Goal: Task Accomplishment & Management: Complete application form

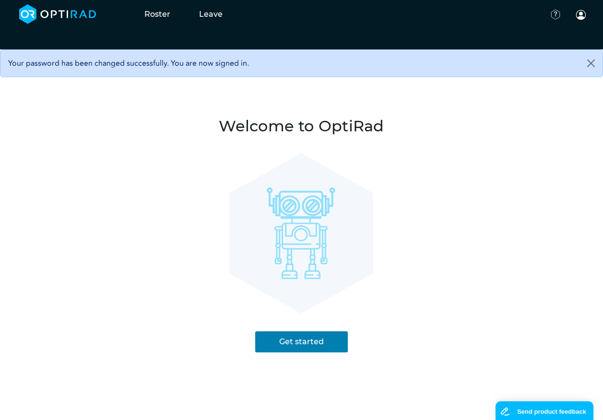
drag, startPoint x: 304, startPoint y: 338, endPoint x: 313, endPoint y: 326, distance: 14.5
click at [304, 338] on link "Get started" at bounding box center [301, 341] width 93 height 21
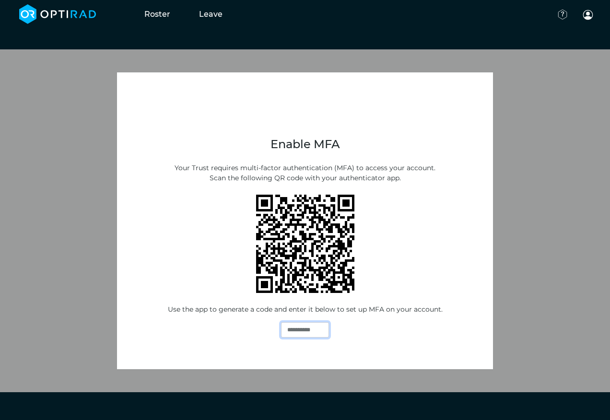
click at [307, 332] on input "Otp attempt" at bounding box center [305, 329] width 48 height 15
type input "******"
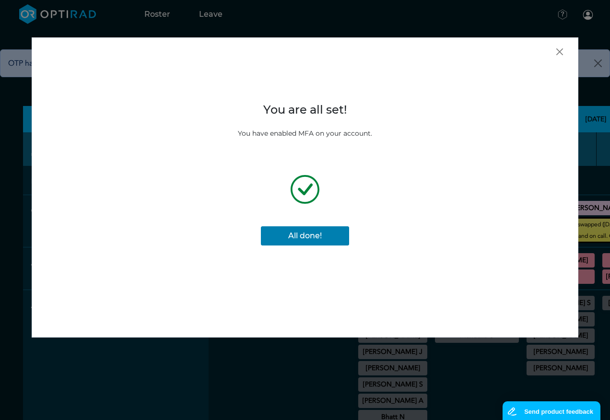
click at [307, 233] on button "All done!" at bounding box center [305, 235] width 88 height 19
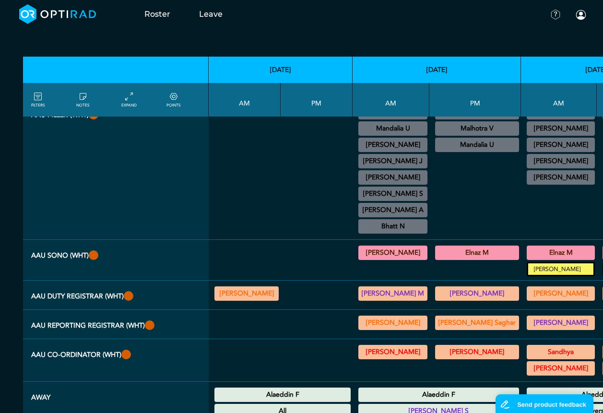
scroll to position [336, 0]
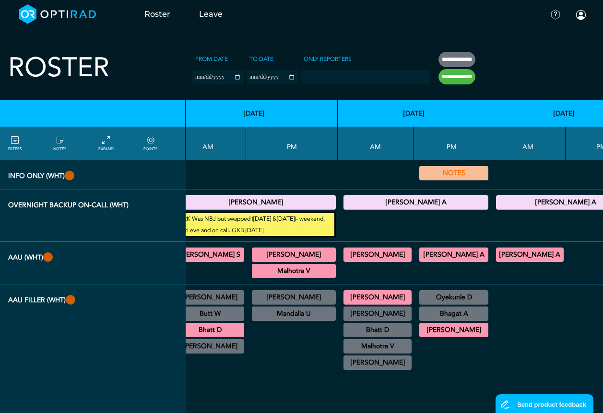
scroll to position [0, 501]
